Goal: Task Accomplishment & Management: Manage account settings

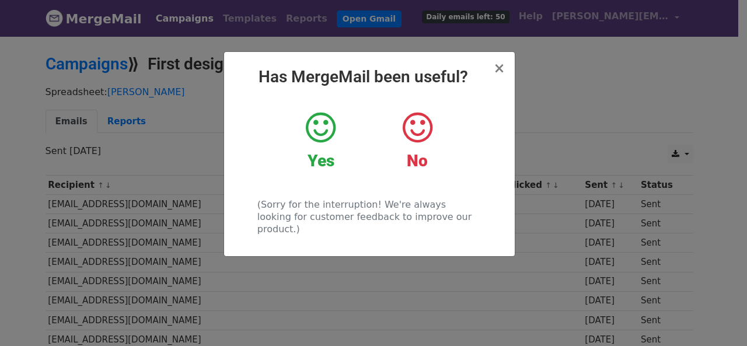
click at [502, 69] on span "×" at bounding box center [499, 68] width 12 height 16
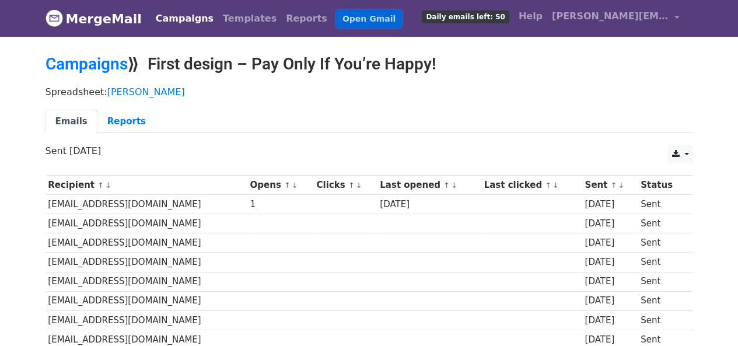
click at [337, 15] on link "Open Gmail" at bounding box center [369, 18] width 65 height 17
click at [622, 17] on span "[PERSON_NAME][EMAIL_ADDRESS][DOMAIN_NAME]" at bounding box center [610, 16] width 117 height 14
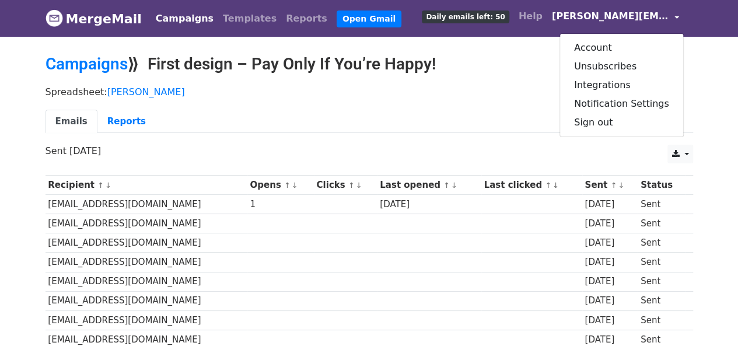
click at [622, 17] on span "[PERSON_NAME][EMAIL_ADDRESS][DOMAIN_NAME]" at bounding box center [610, 16] width 117 height 14
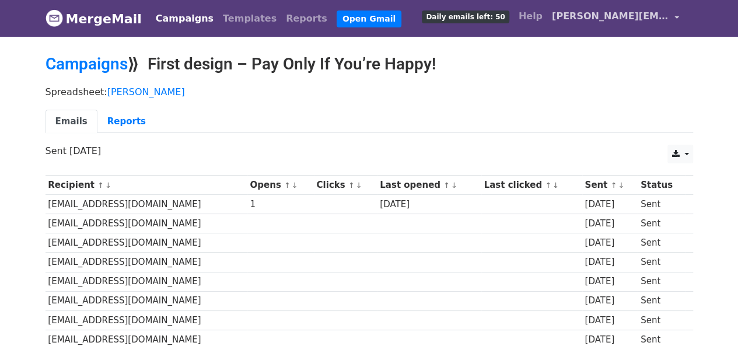
click at [591, 20] on span "[PERSON_NAME][EMAIL_ADDRESS][DOMAIN_NAME]" at bounding box center [610, 16] width 117 height 14
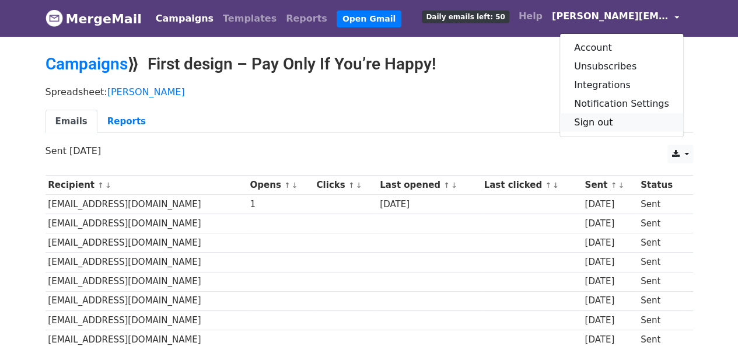
click at [621, 123] on link "Sign out" at bounding box center [621, 122] width 123 height 19
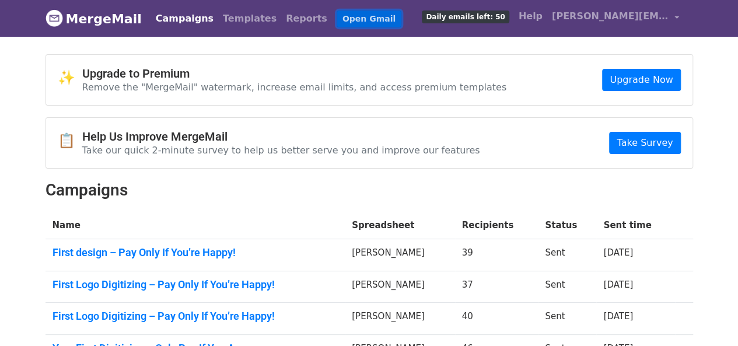
click at [343, 23] on link "Open Gmail" at bounding box center [369, 18] width 65 height 17
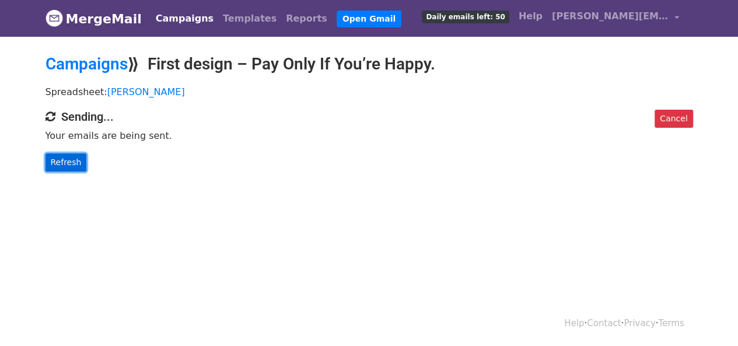
click at [61, 163] on link "Refresh" at bounding box center [65, 162] width 41 height 18
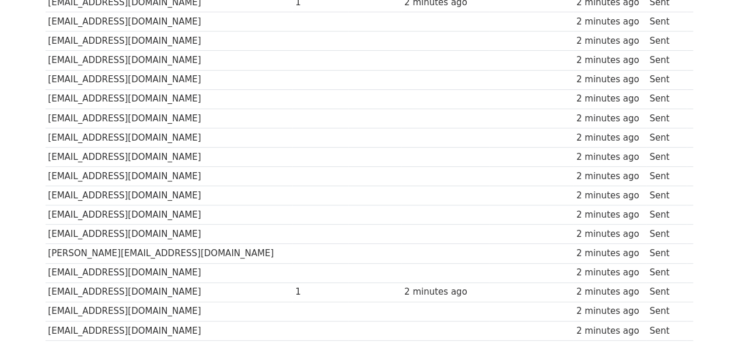
scroll to position [108, 0]
